Goal: Task Accomplishment & Management: Complete application form

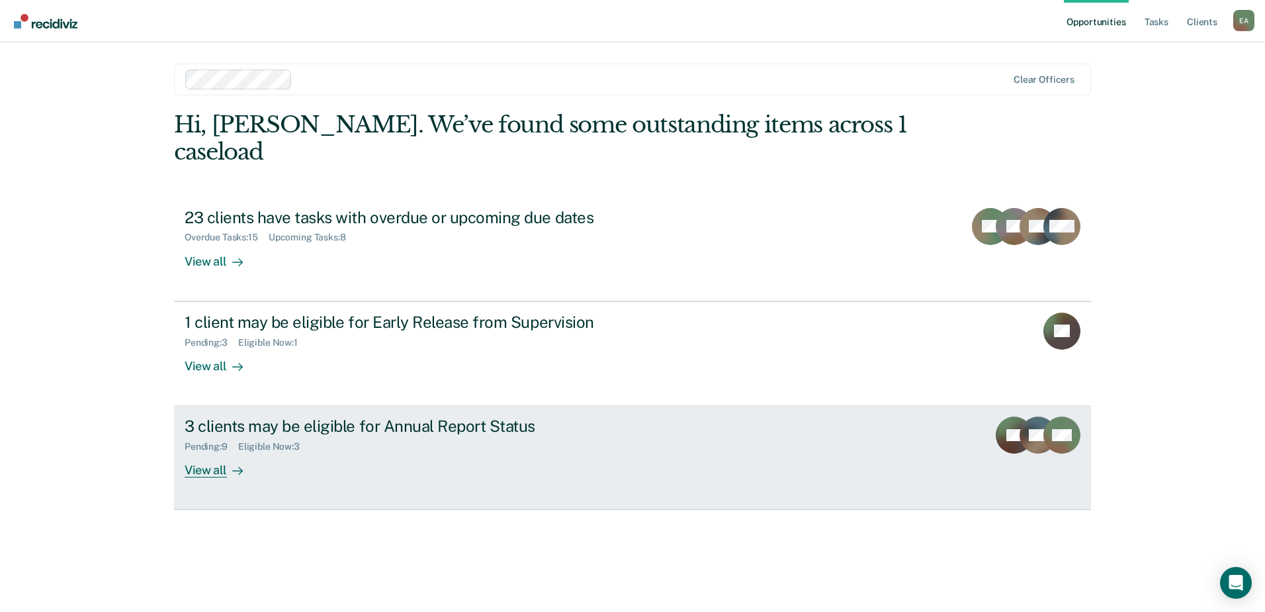
click at [218, 471] on div "View all" at bounding box center [222, 465] width 74 height 26
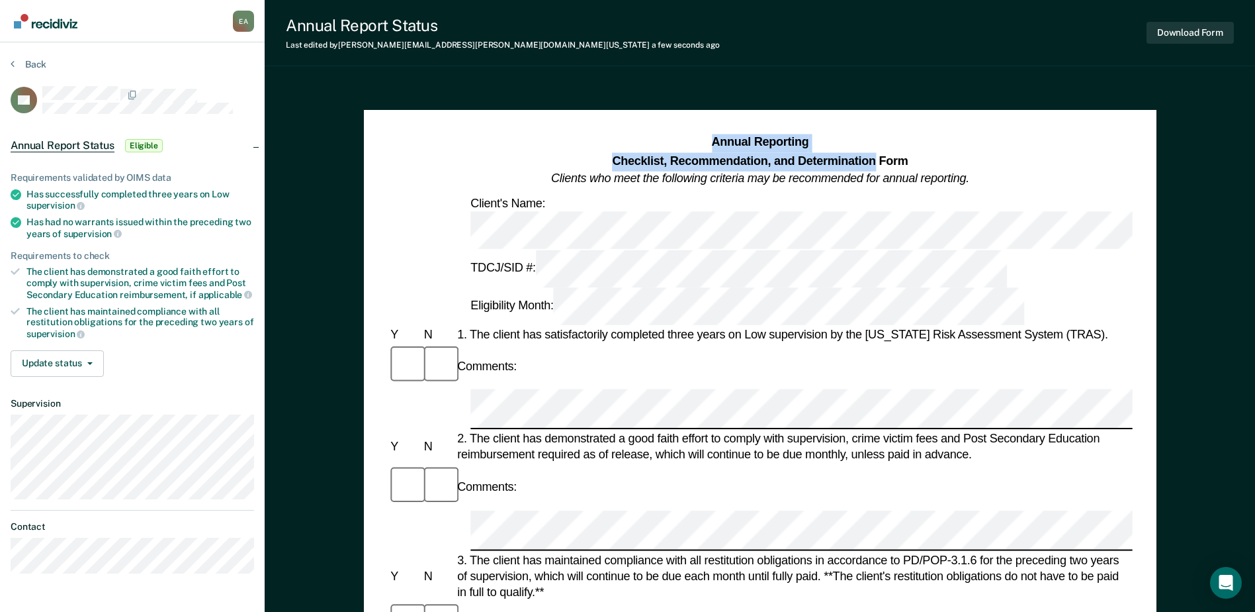
drag, startPoint x: 713, startPoint y: 140, endPoint x: 875, endPoint y: 163, distance: 163.7
click at [875, 163] on h1 "Annual Reporting Checklist, Recommendation, and Determination Form Clients who …" at bounding box center [760, 161] width 418 height 54
copy h1 "Annual Reporting Checklist, Recommendation, and Determination"
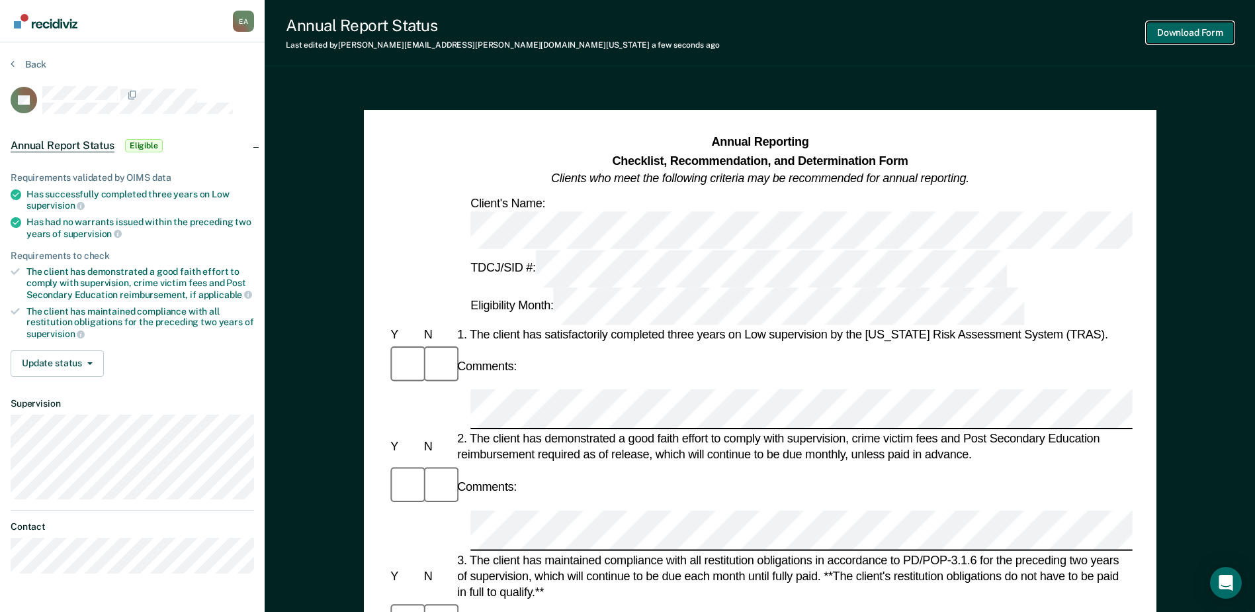
click at [1177, 34] on button "Download Form" at bounding box center [1190, 33] width 87 height 22
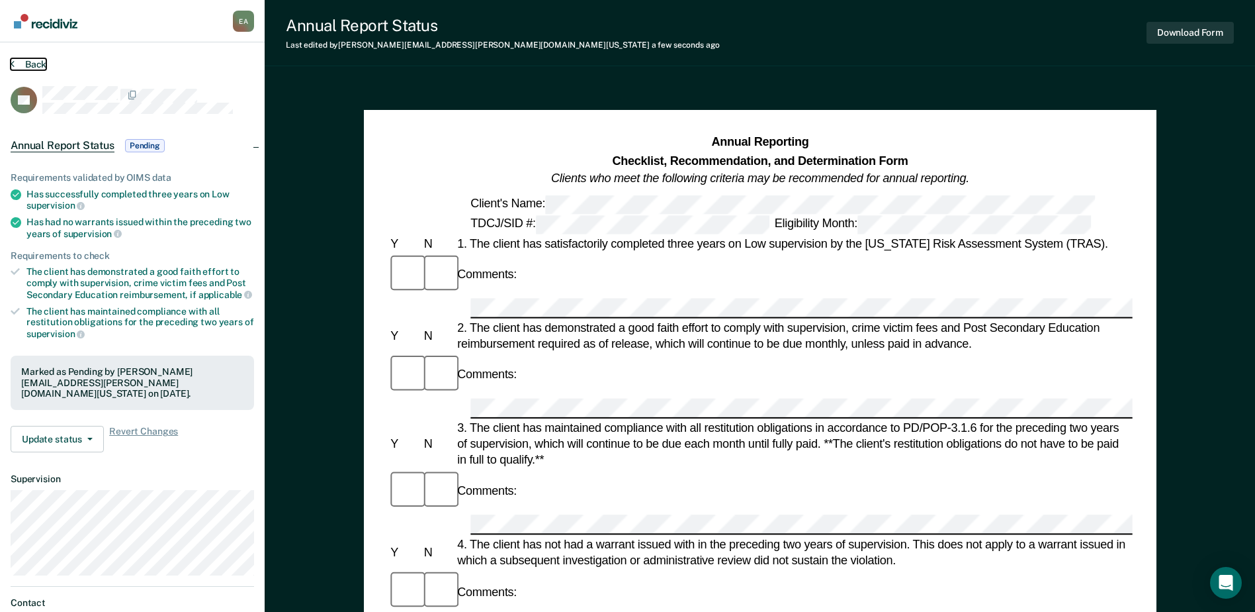
click at [34, 66] on button "Back" at bounding box center [29, 64] width 36 height 12
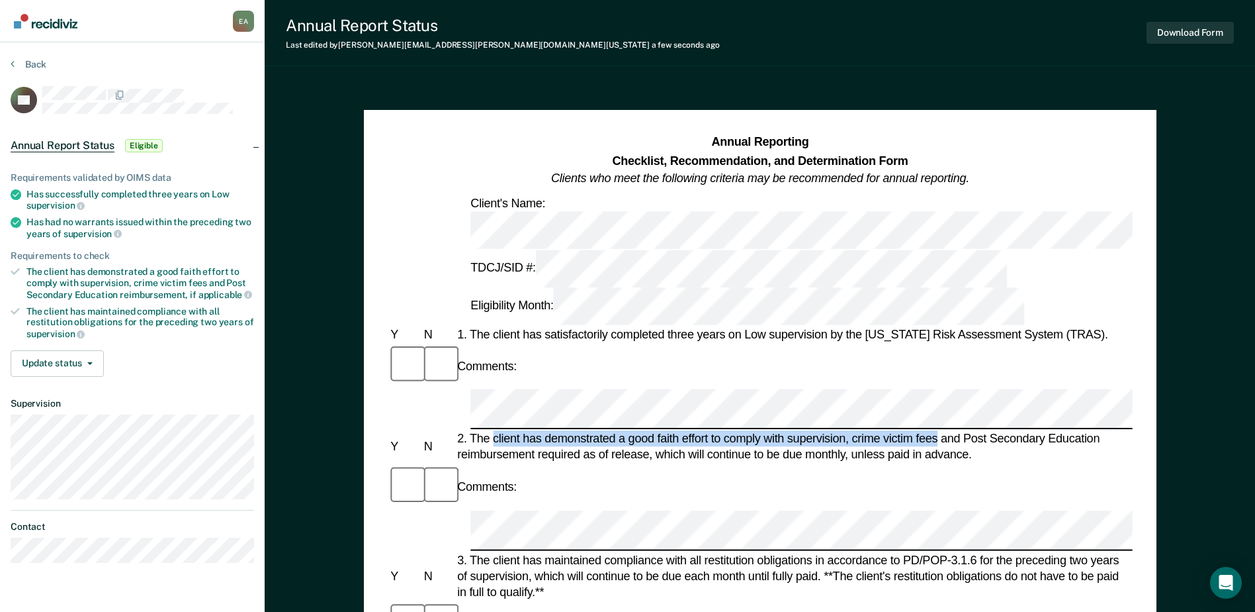
drag, startPoint x: 496, startPoint y: 308, endPoint x: 937, endPoint y: 309, distance: 441.4
click at [937, 431] on div "2. The client has demonstrated a good faith effort to comply with supervision, …" at bounding box center [794, 447] width 678 height 32
copy div "client has demonstrated a good faith effort to comply with supervision, crime v…"
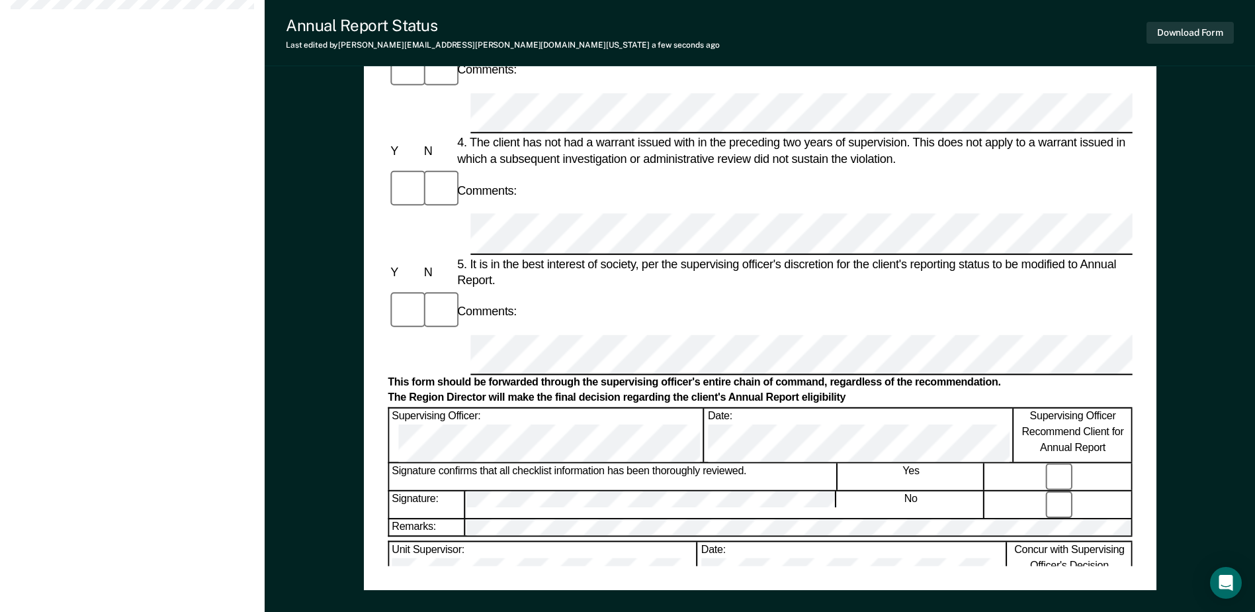
scroll to position [529, 0]
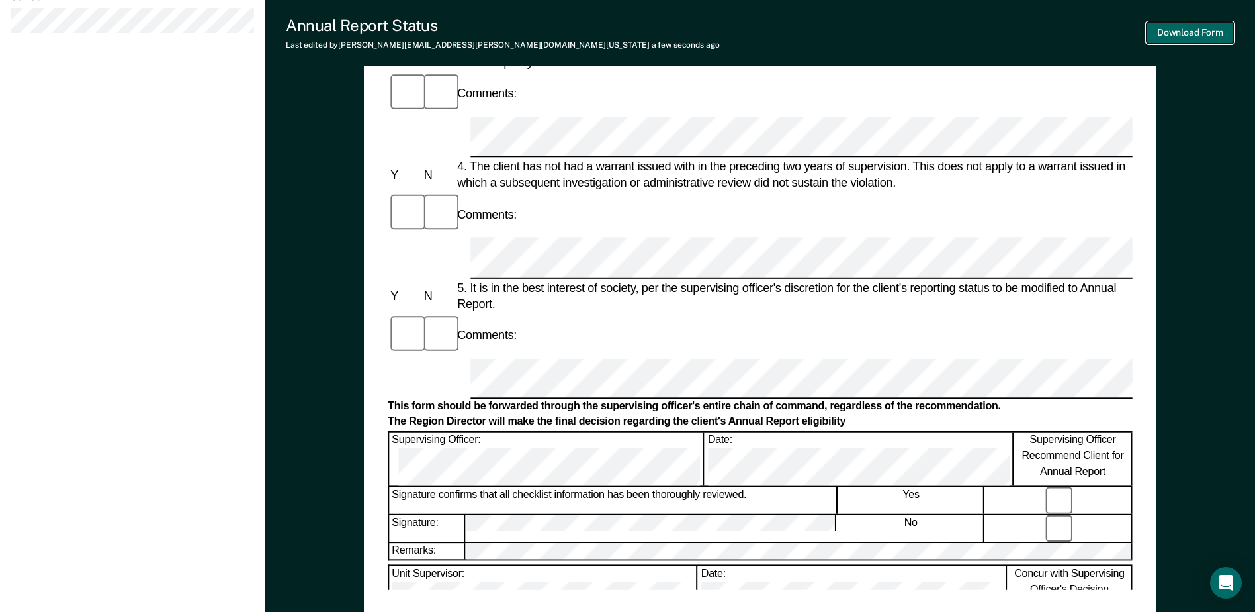
click at [1165, 34] on button "Download Form" at bounding box center [1190, 33] width 87 height 22
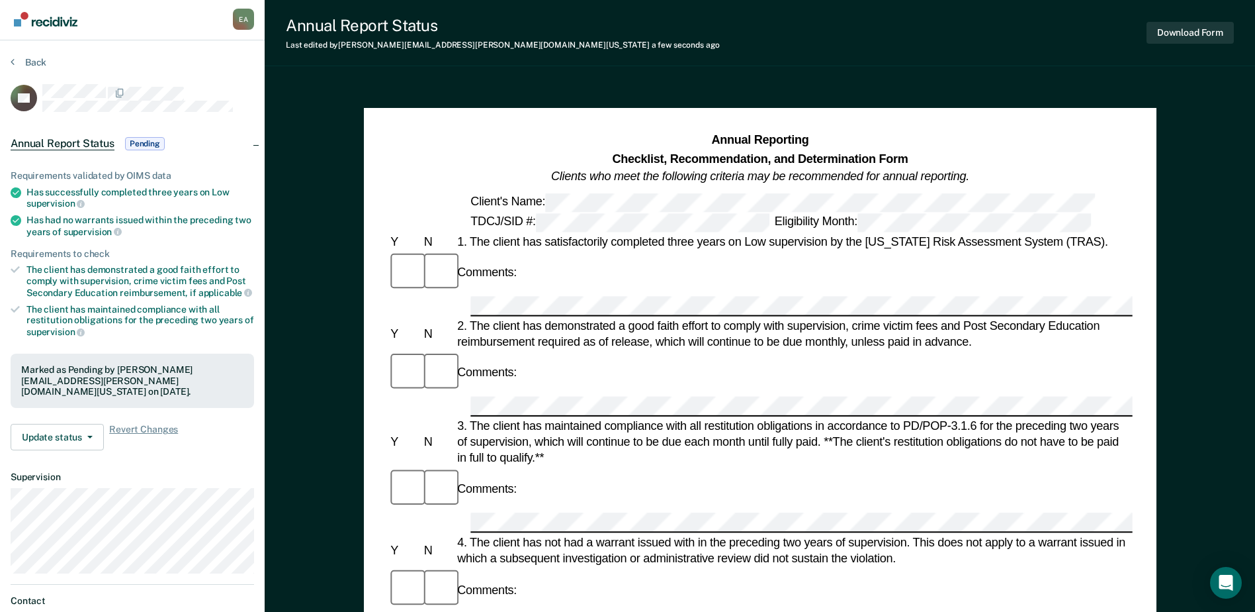
scroll to position [0, 0]
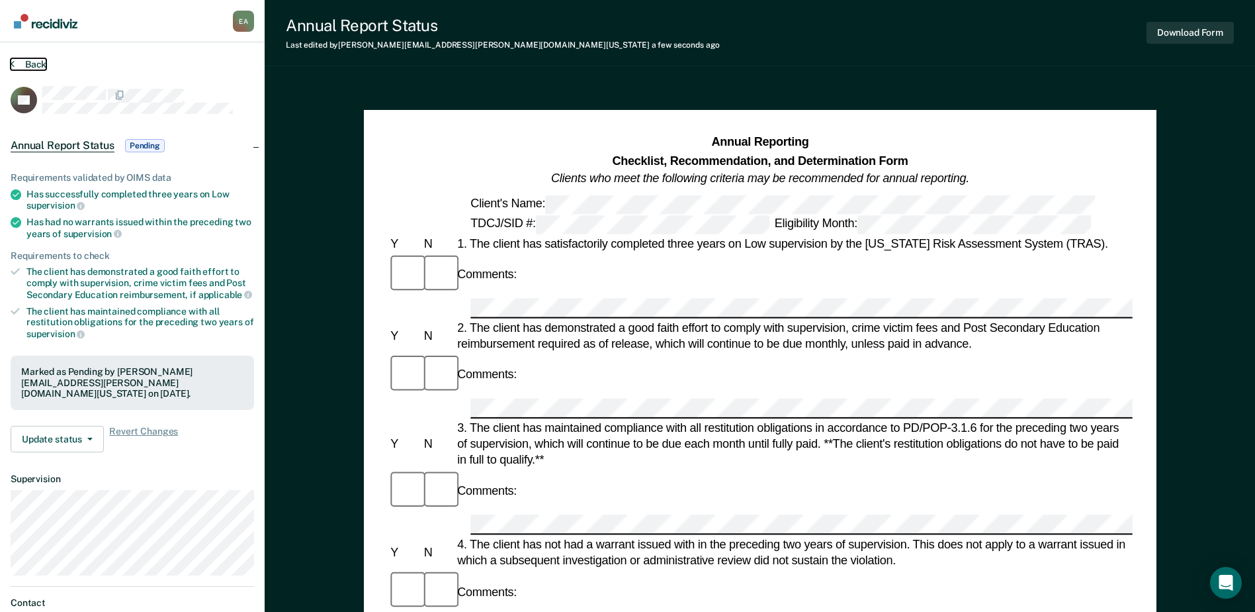
click at [38, 62] on button "Back" at bounding box center [29, 64] width 36 height 12
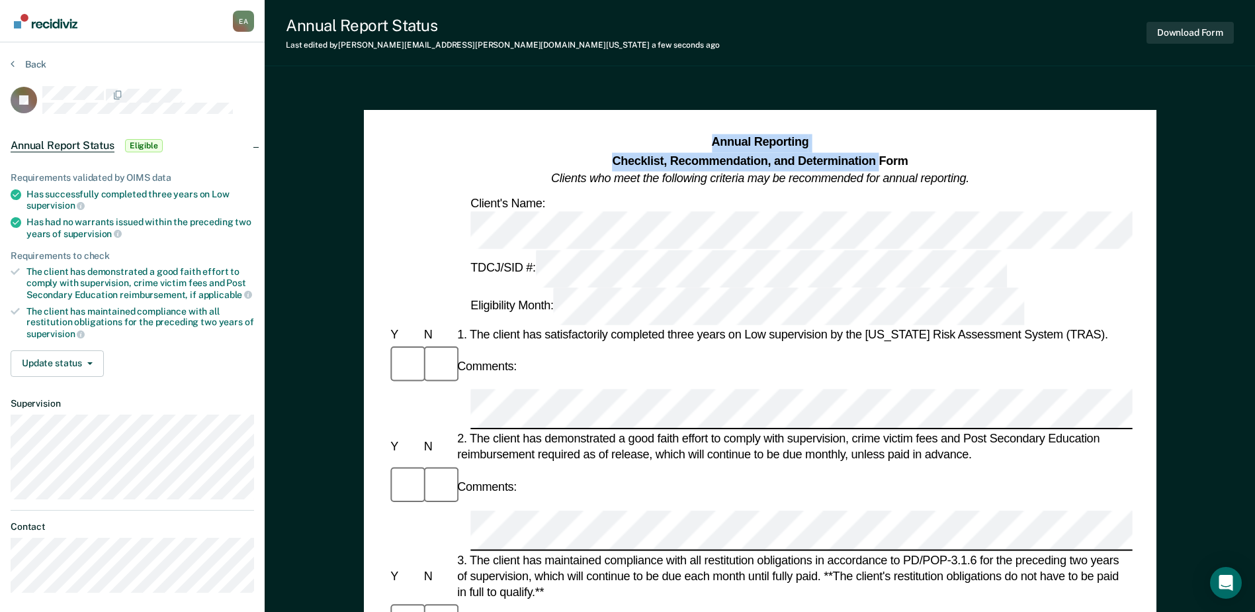
drag, startPoint x: 715, startPoint y: 141, endPoint x: 880, endPoint y: 163, distance: 165.6
click at [880, 163] on h1 "Annual Reporting Checklist, Recommendation, and Determination Form Clients who …" at bounding box center [760, 161] width 418 height 54
copy h1 "Annual Reporting Checklist, Recommendation, and Determination"
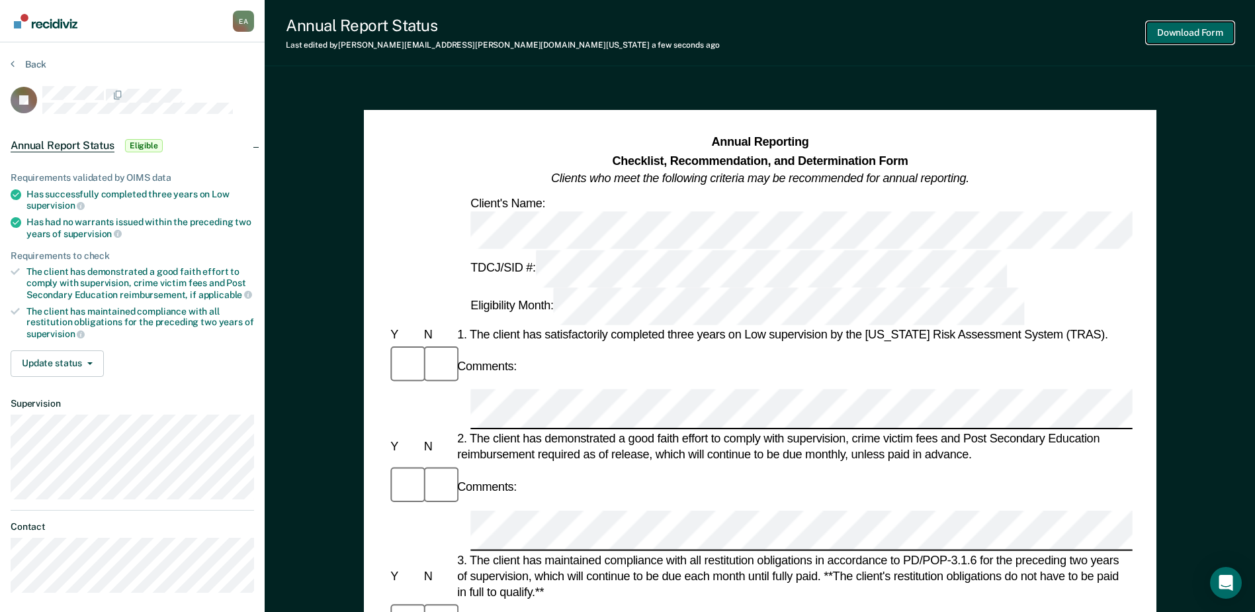
click at [1204, 35] on button "Download Form" at bounding box center [1190, 33] width 87 height 22
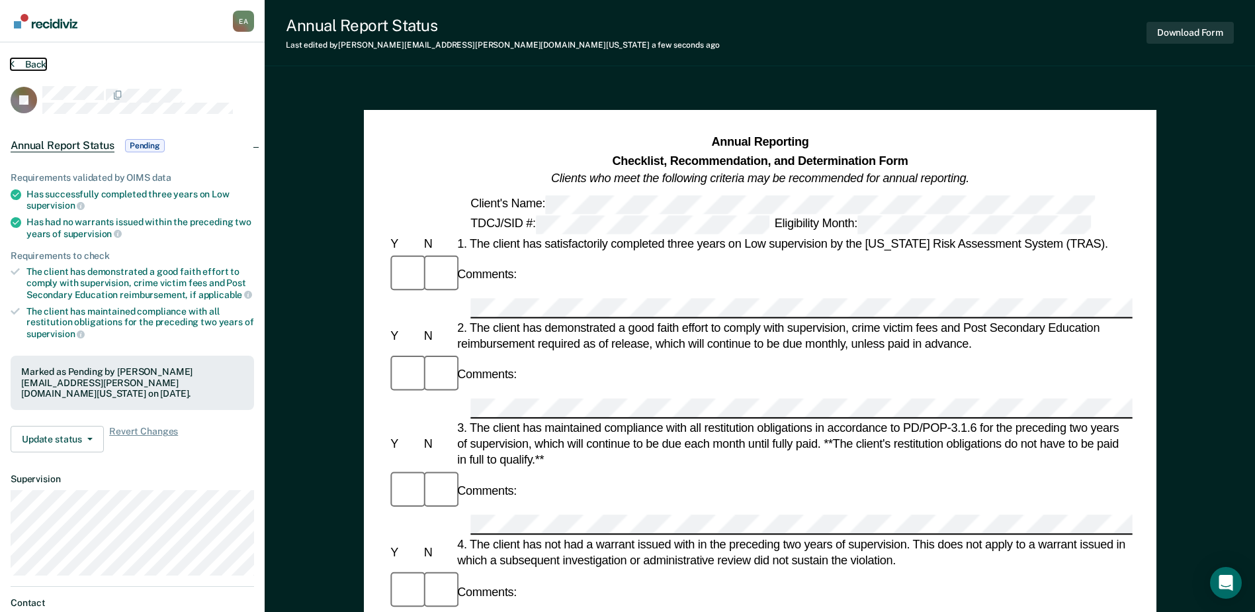
click at [11, 65] on icon at bounding box center [13, 63] width 4 height 11
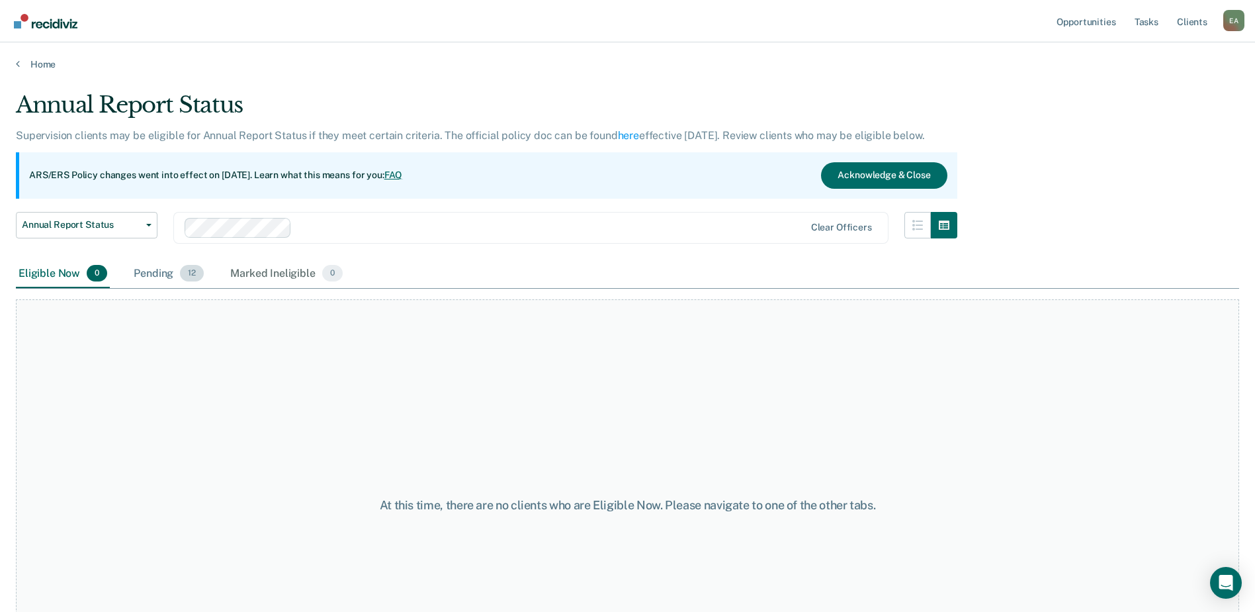
click at [193, 272] on span "12" at bounding box center [192, 273] width 24 height 17
